Goal: Find specific fact: Find specific fact

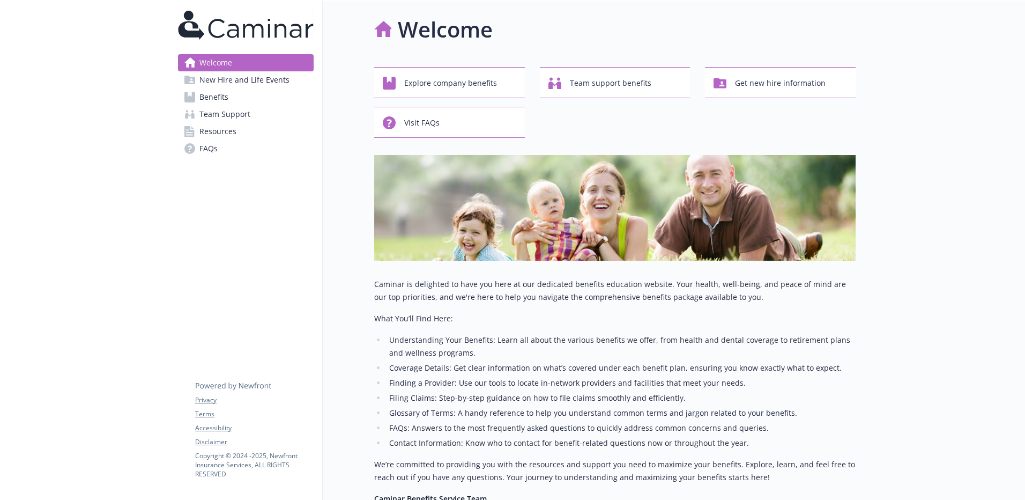
click at [219, 132] on span "Resources" at bounding box center [217, 131] width 37 height 17
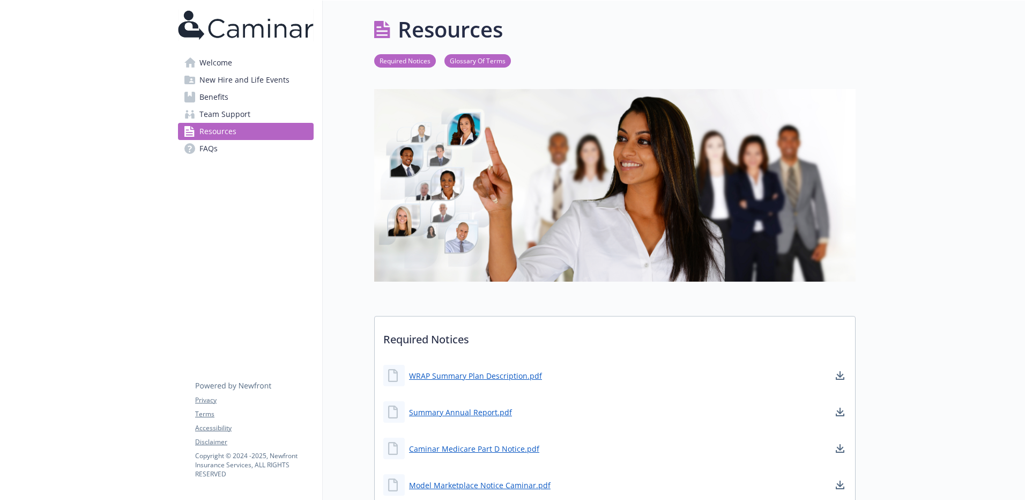
click at [218, 121] on span "Team Support" at bounding box center [224, 114] width 51 height 17
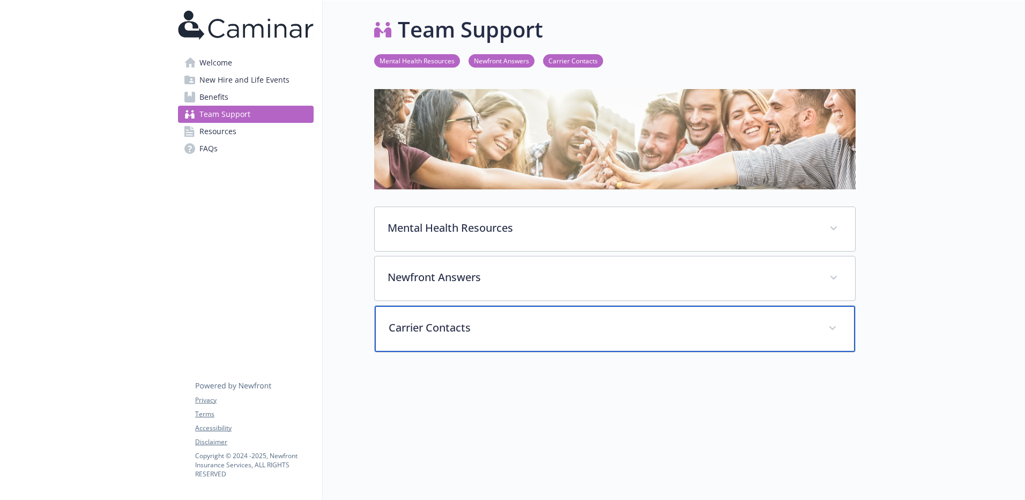
click at [471, 342] on div "Carrier Contacts" at bounding box center [615, 329] width 480 height 46
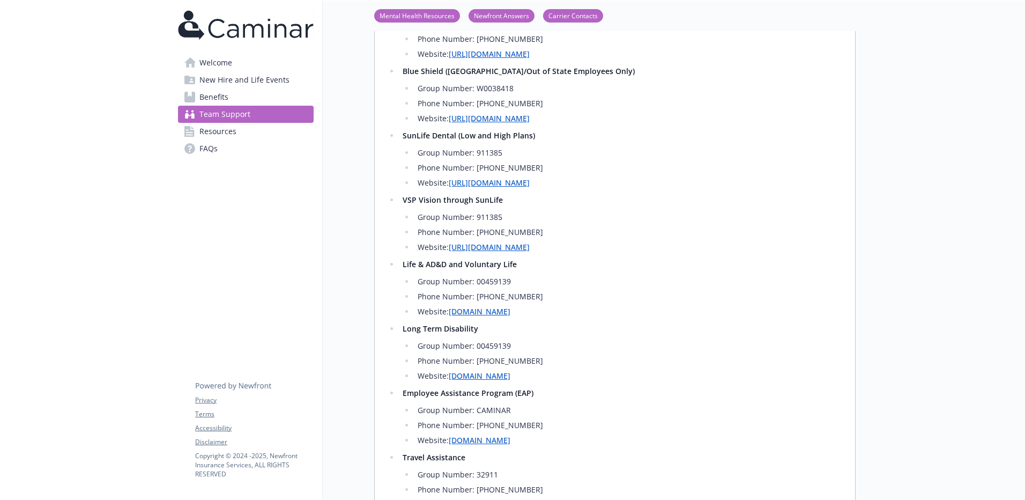
scroll to position [590, 0]
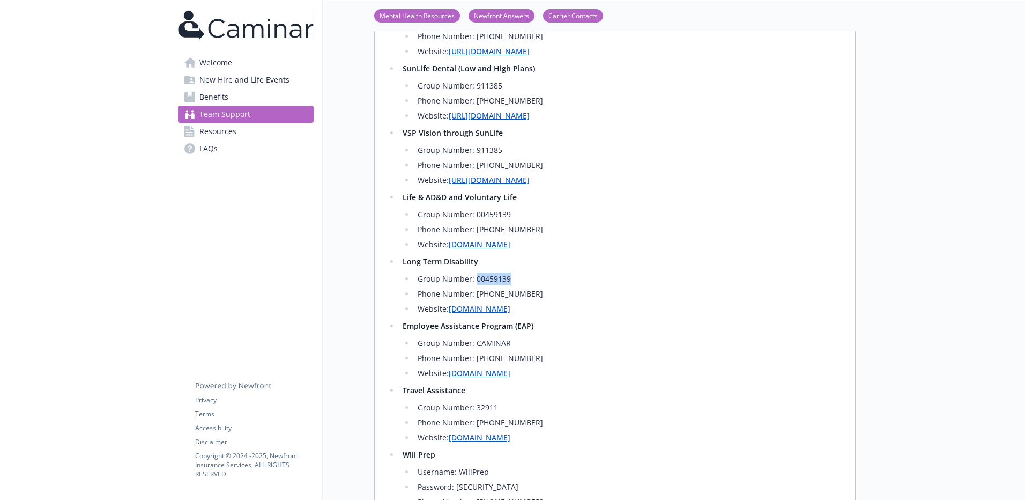
drag, startPoint x: 514, startPoint y: 312, endPoint x: 477, endPoint y: 309, distance: 37.6
click at [477, 285] on li "Group Number: 00459139" at bounding box center [629, 278] width 428 height 13
copy li "00459139"
